Goal: Task Accomplishment & Management: Use online tool/utility

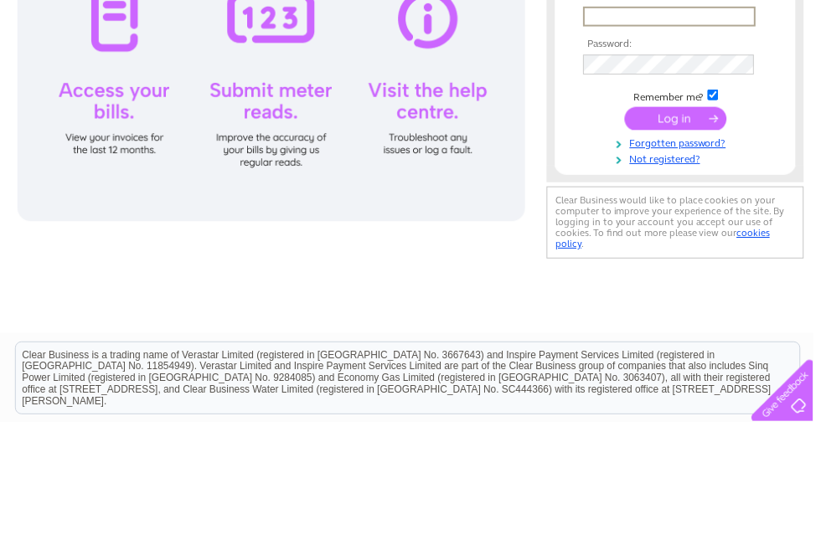
type input "Brushpuppies@me.com"
click at [682, 250] on input "submit" at bounding box center [682, 248] width 103 height 23
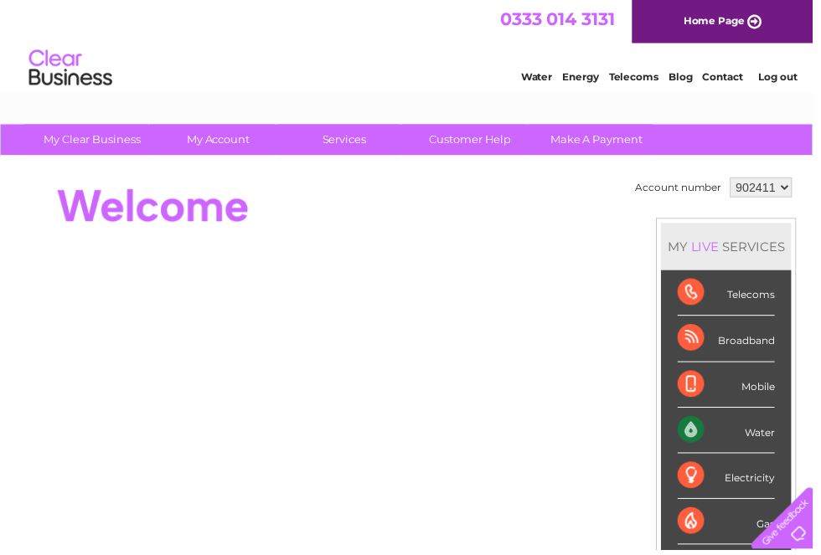
click at [740, 432] on div "Water" at bounding box center [733, 435] width 98 height 46
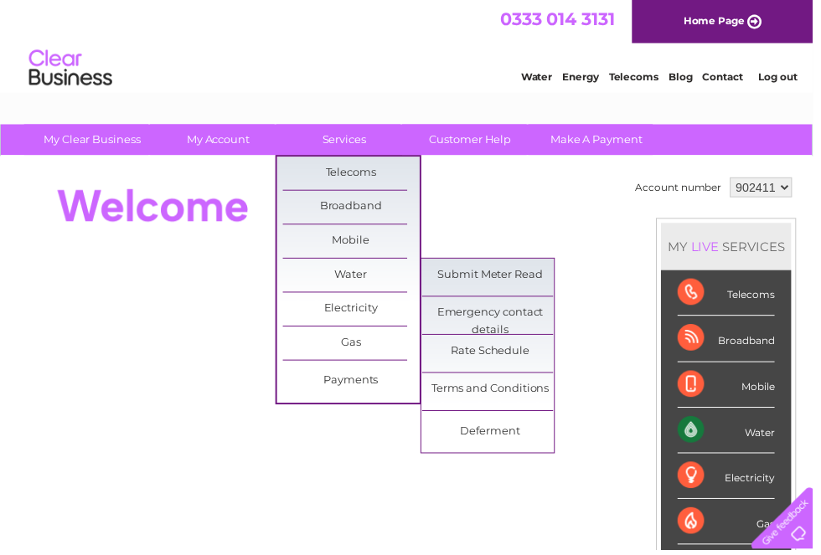
click at [527, 277] on link "Submit Meter Read" at bounding box center [495, 277] width 138 height 33
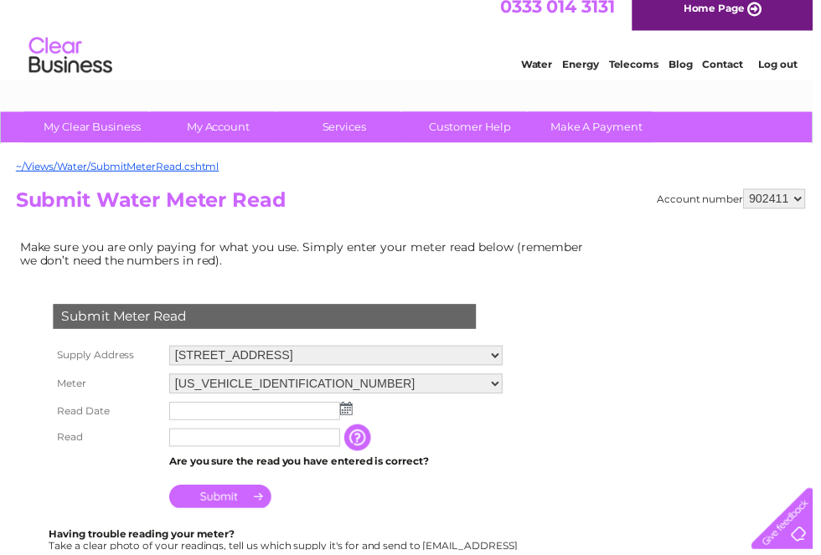
scroll to position [13, 0]
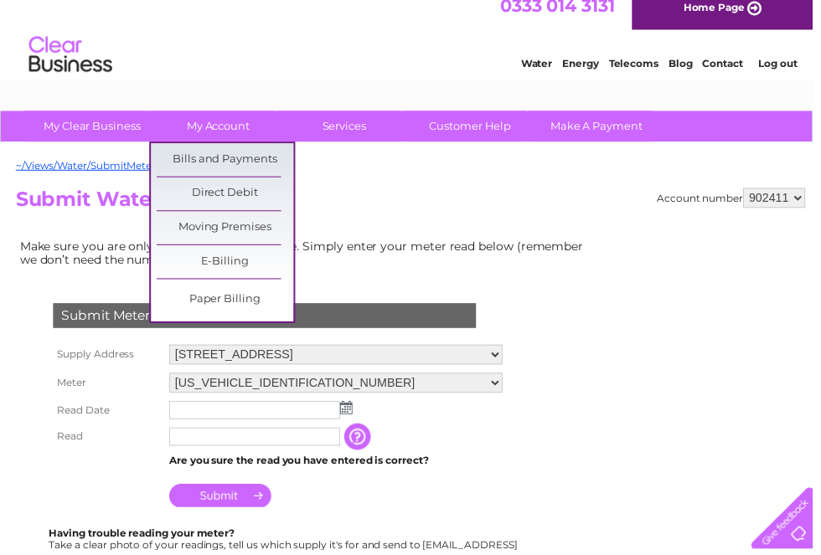
click at [255, 162] on link "Bills and Payments" at bounding box center [227, 161] width 138 height 33
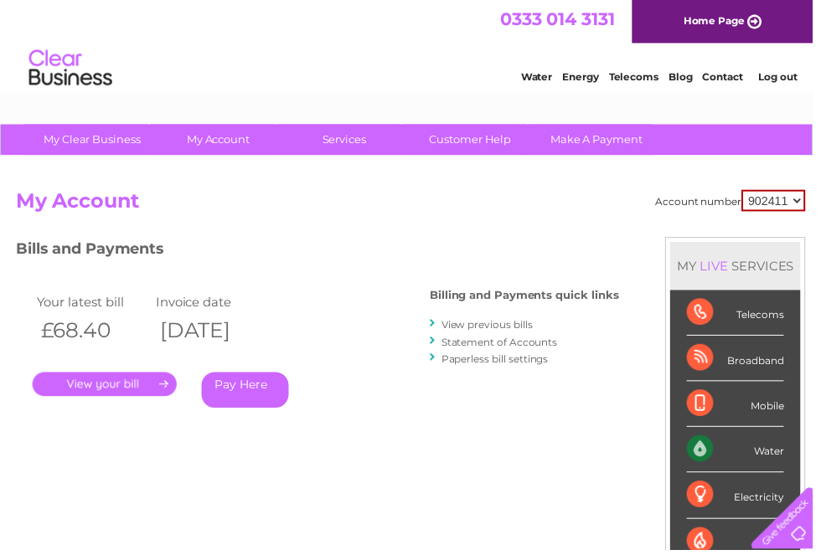
click at [126, 378] on link "." at bounding box center [106, 388] width 146 height 24
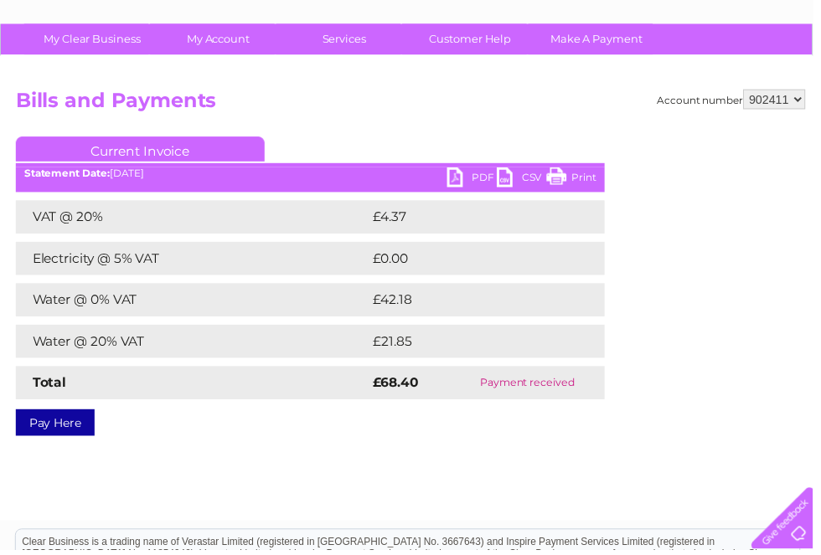
scroll to position [102, 0]
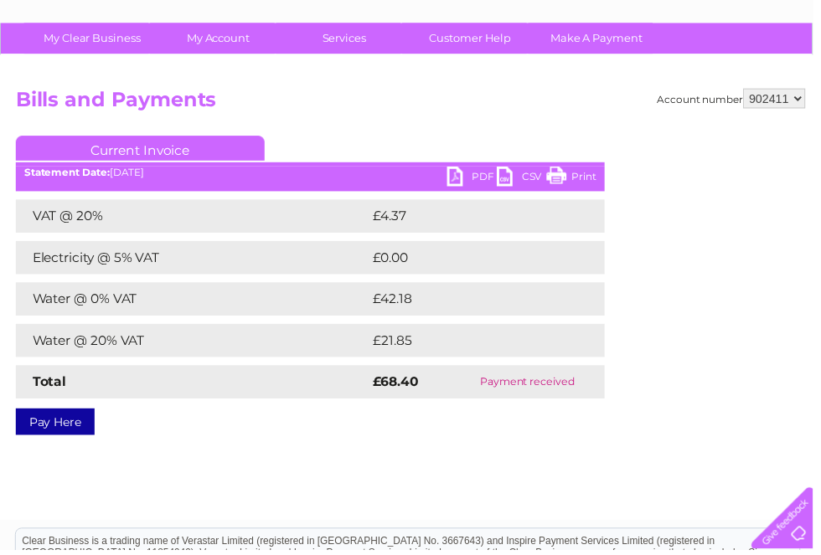
click at [477, 173] on link "PDF" at bounding box center [476, 180] width 50 height 24
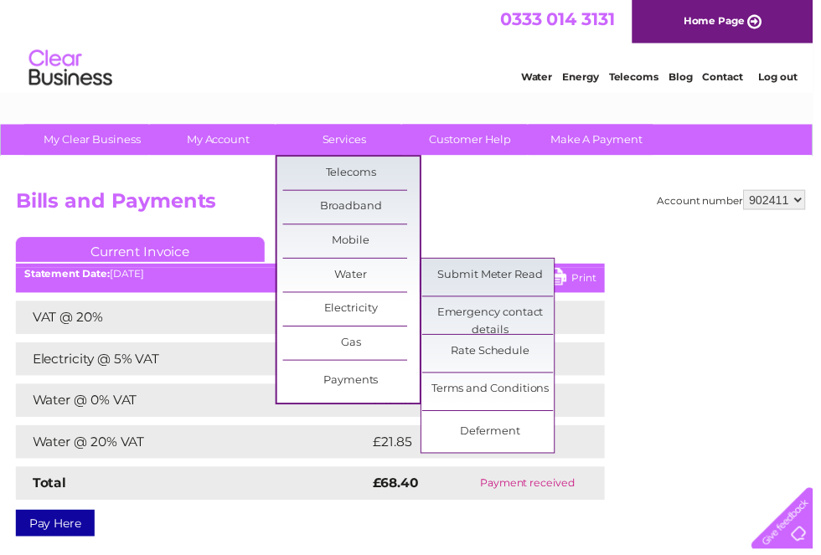
click at [527, 280] on link "Submit Meter Read" at bounding box center [495, 277] width 138 height 33
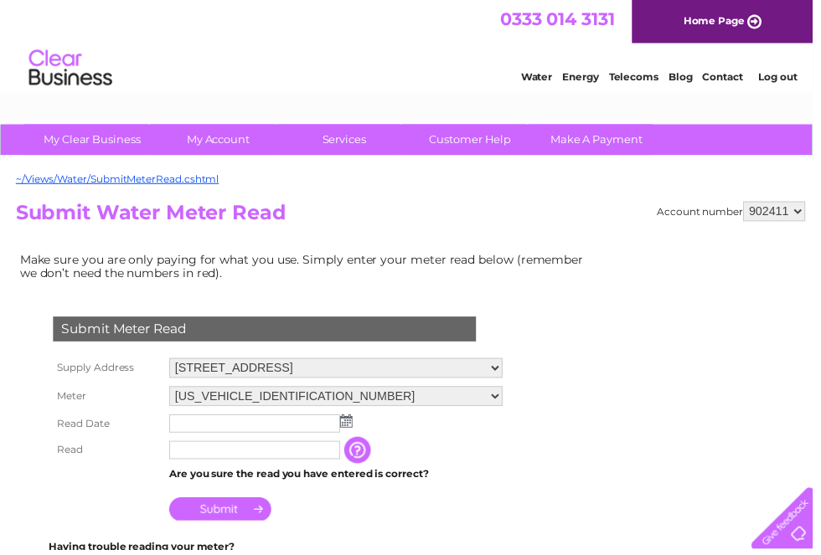
click at [350, 428] on img at bounding box center [349, 425] width 13 height 13
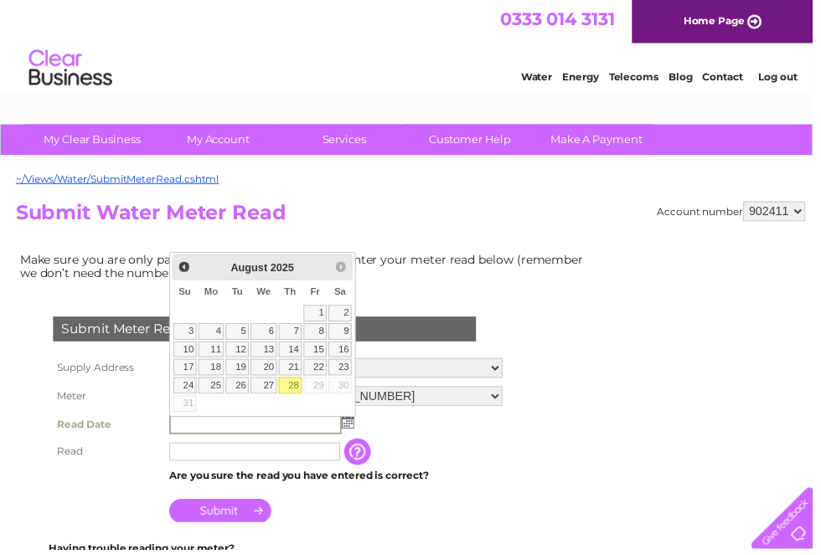
click at [296, 385] on link "28" at bounding box center [292, 389] width 23 height 17
type input "[DATE]"
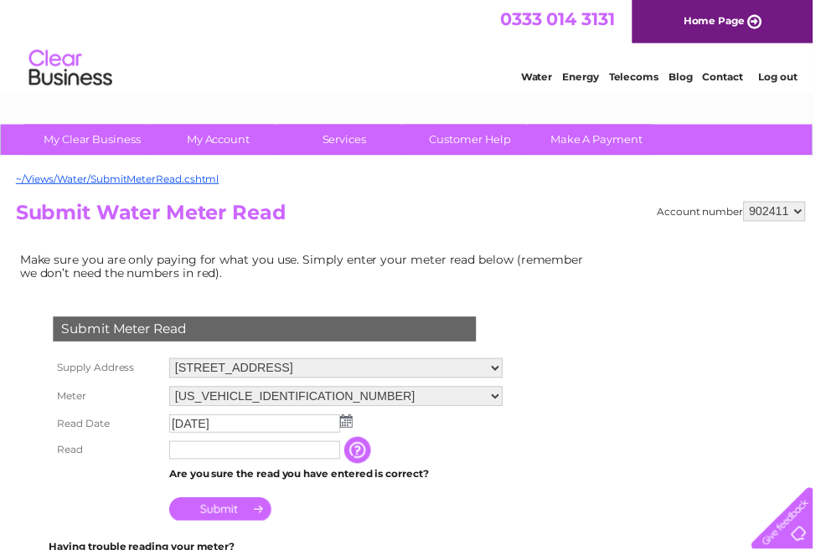
click at [220, 459] on input "text" at bounding box center [257, 455] width 173 height 18
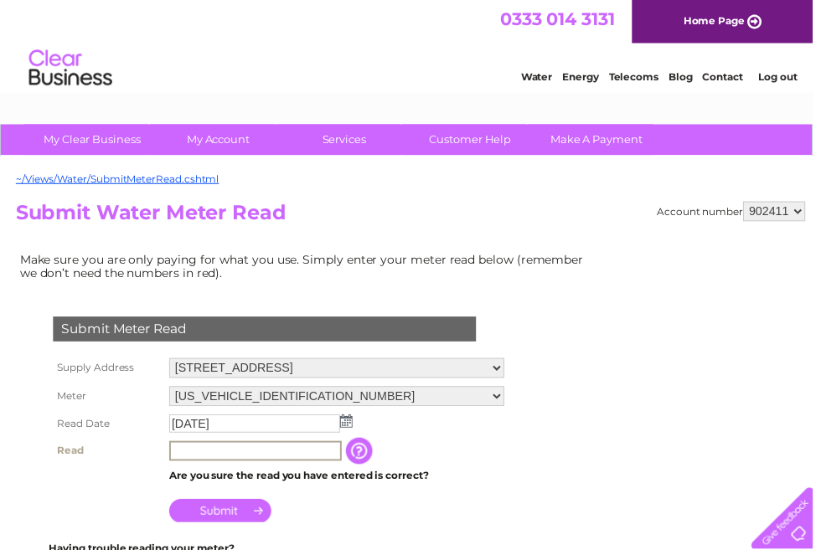
scroll to position [13, 0]
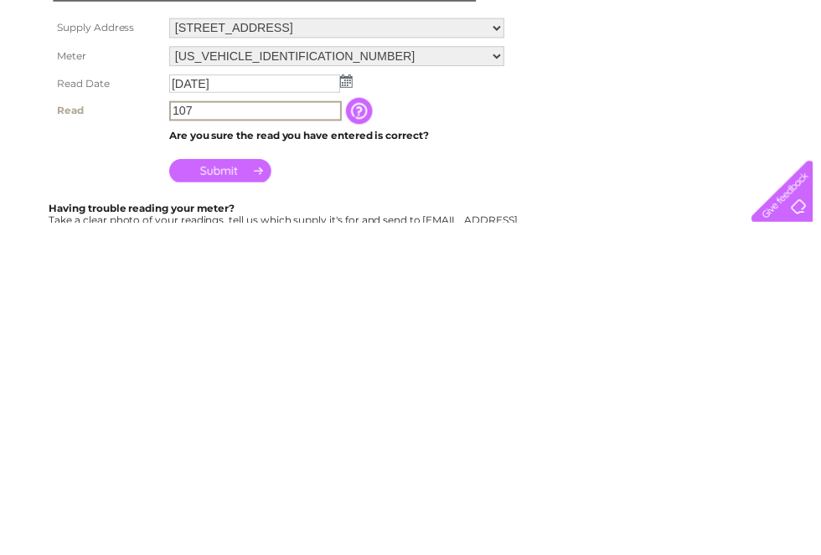
type input "107"
click at [225, 491] on input "Submit" at bounding box center [222, 502] width 103 height 23
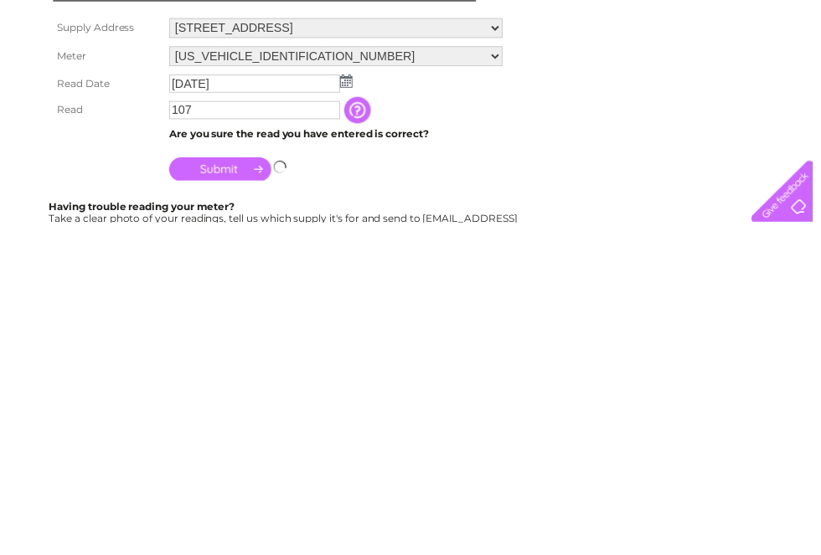
scroll to position [344, 0]
